Goal: Transaction & Acquisition: Purchase product/service

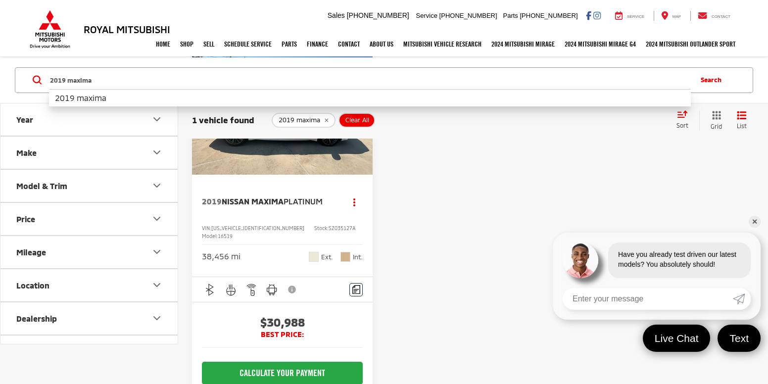
click at [161, 74] on input "2019 maxima" at bounding box center [369, 80] width 641 height 24
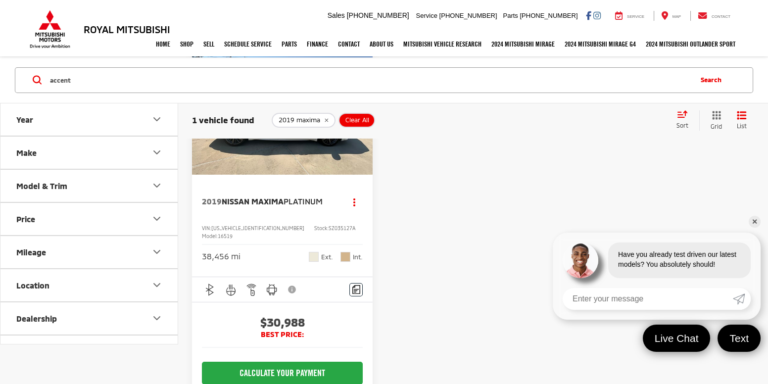
type input "accent"
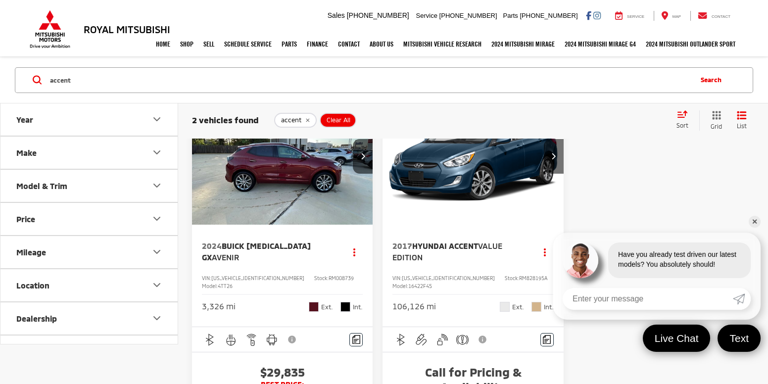
scroll to position [88, 0]
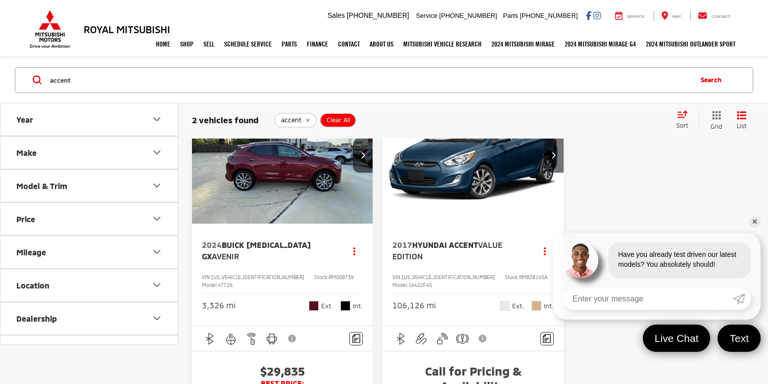
click at [478, 197] on img "2017 Hyundai Accent Value Edition 0" at bounding box center [473, 156] width 182 height 137
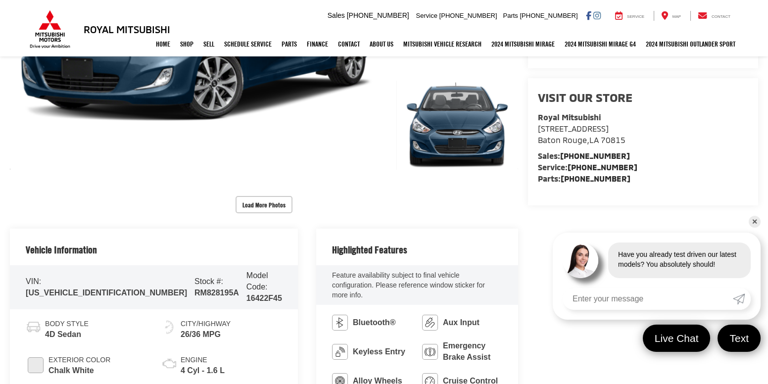
scroll to position [285, 0]
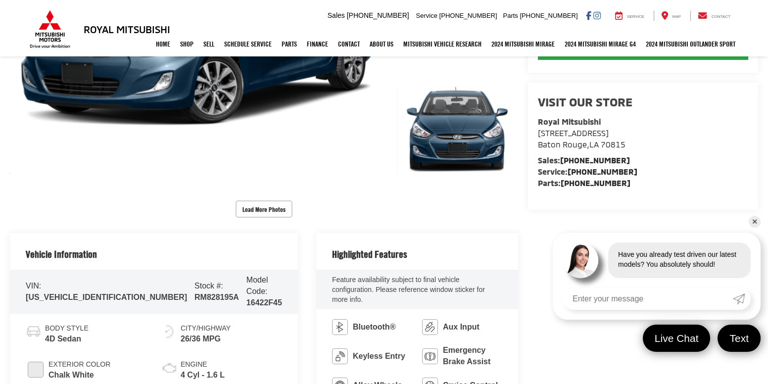
click at [758, 221] on link "✕" at bounding box center [754, 222] width 12 height 12
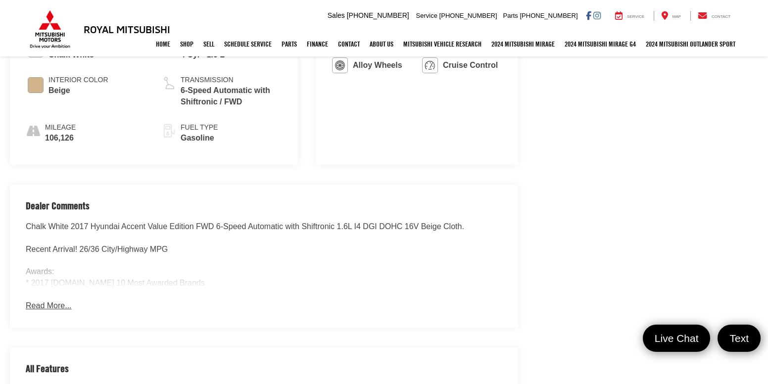
scroll to position [607, 0]
click at [41, 299] on button "Read More..." at bounding box center [49, 304] width 46 height 11
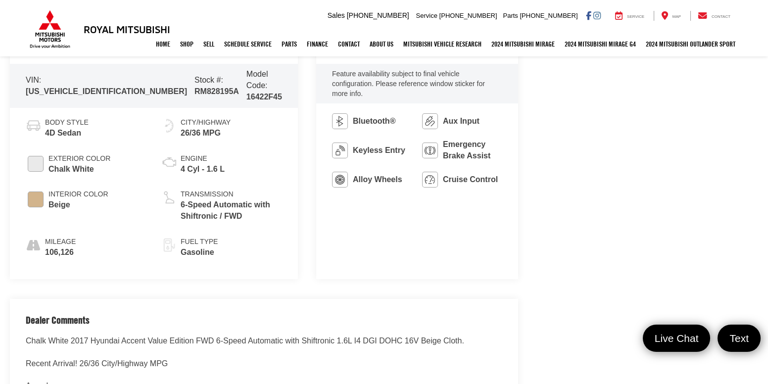
scroll to position [474, 0]
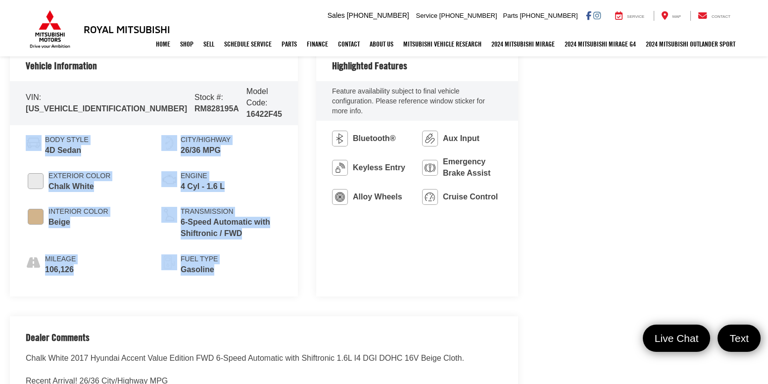
drag, startPoint x: 203, startPoint y: 259, endPoint x: 34, endPoint y: 123, distance: 217.4
click at [34, 135] on ul "Body Style 4D Sedan Exterior Color Chalk White Interior Color Beige Mileage 106…" at bounding box center [154, 205] width 256 height 140
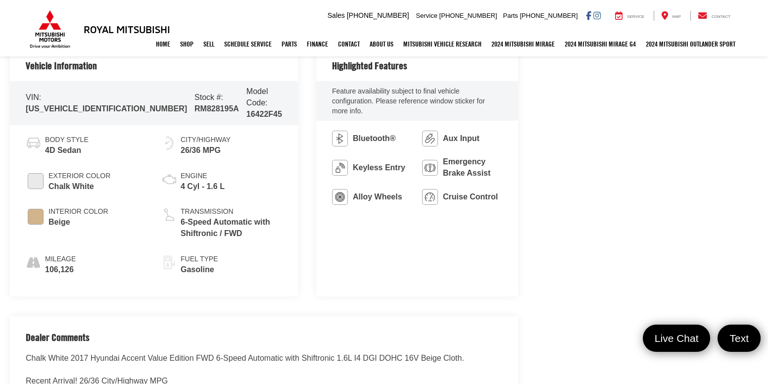
click at [382, 231] on div "Highlighted Features Feature availability subject to final vehicle configuratio…" at bounding box center [417, 171] width 202 height 252
click at [587, 217] on div "Royal Mitsubishi Used Vehicles 2017 Hyundai Accent Value Edition Confirm Availa…" at bounding box center [384, 371] width 768 height 1416
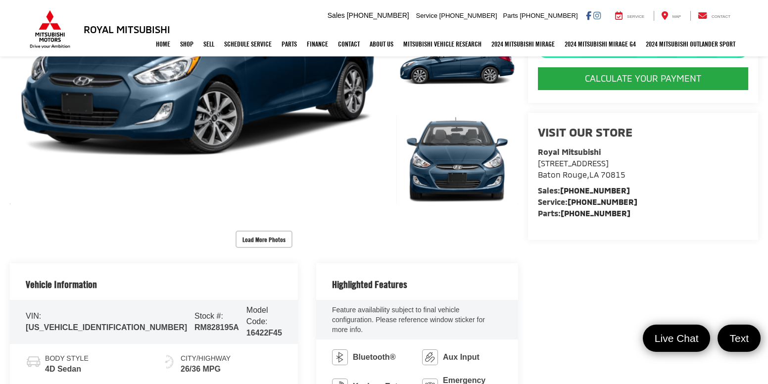
scroll to position [232, 0]
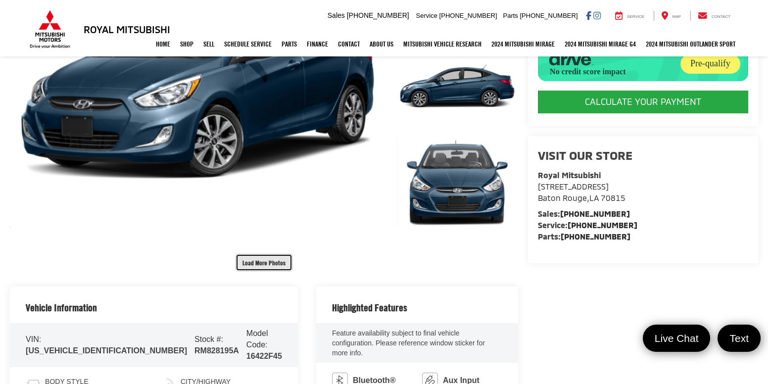
click at [259, 260] on button "Load More Photos" at bounding box center [263, 262] width 57 height 17
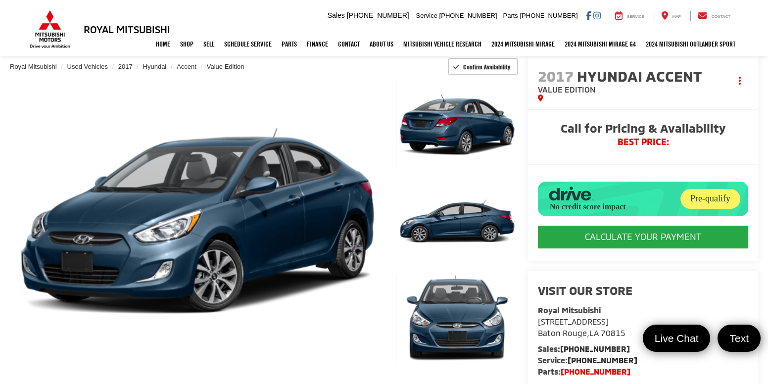
scroll to position [0, 0]
